Goal: Task Accomplishment & Management: Manage account settings

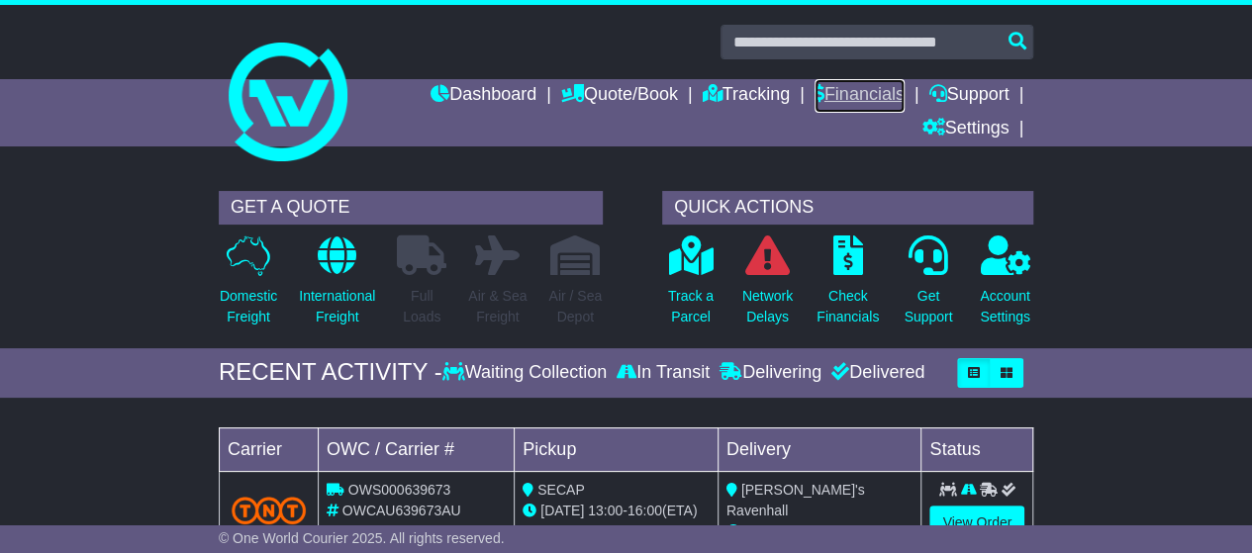
click at [843, 94] on link "Financials" at bounding box center [860, 96] width 90 height 34
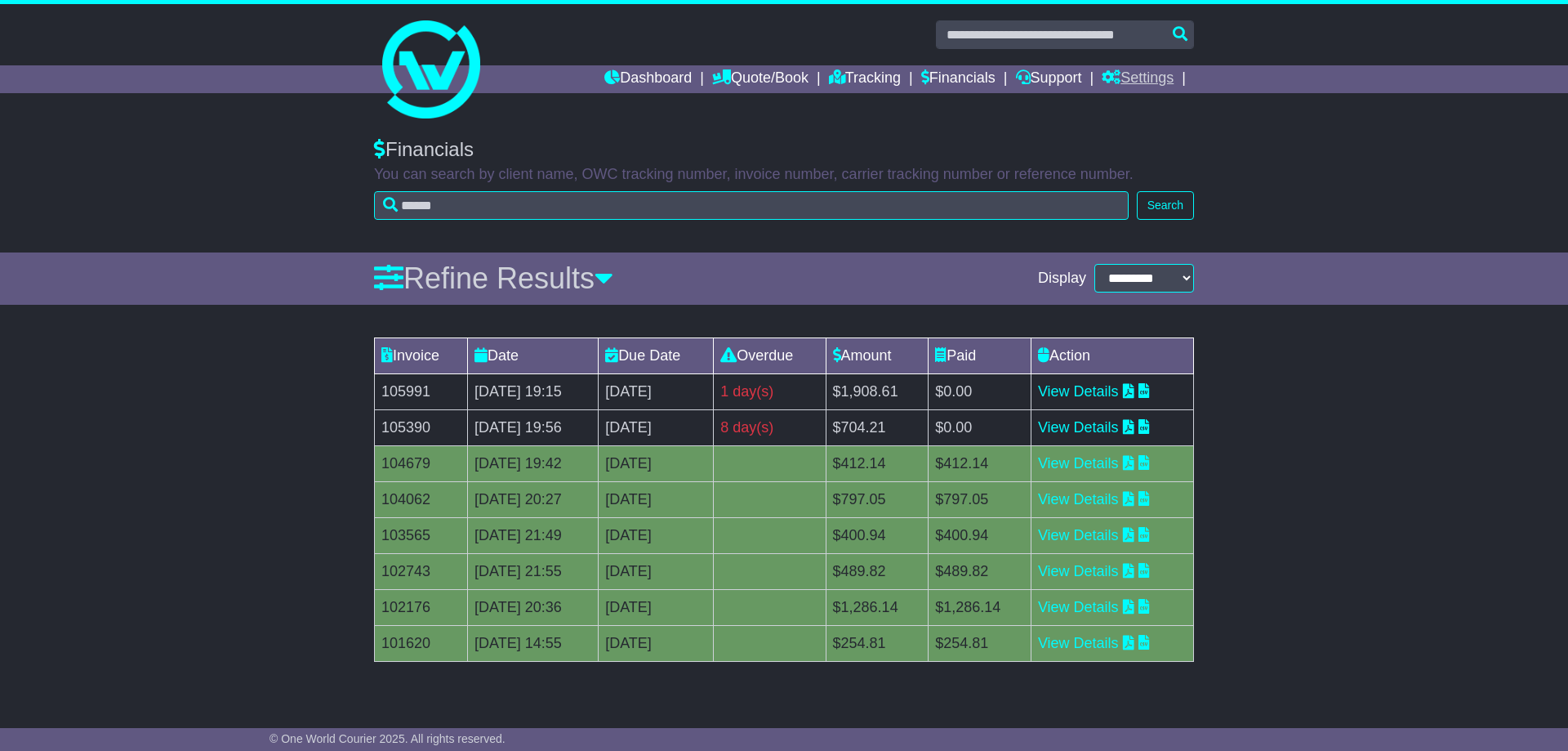
click at [1032, 79] on link "Settings" at bounding box center [1137, 79] width 72 height 28
click at [1032, 100] on link "Settings" at bounding box center [1166, 107] width 129 height 18
